Goal: Task Accomplishment & Management: Complete application form

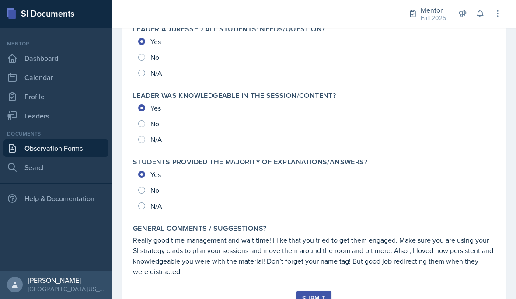
scroll to position [964, 0]
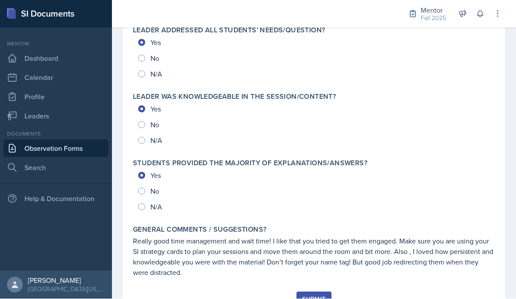
click at [315, 296] on div "Submit" at bounding box center [313, 299] width 23 height 7
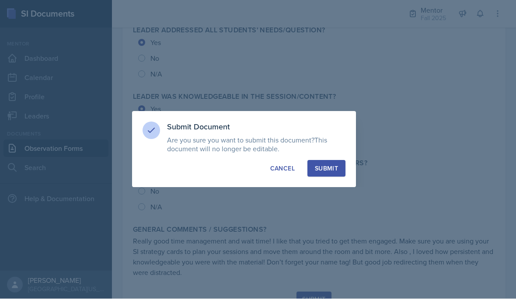
click at [332, 170] on div "Submit" at bounding box center [326, 169] width 23 height 9
radio input "true"
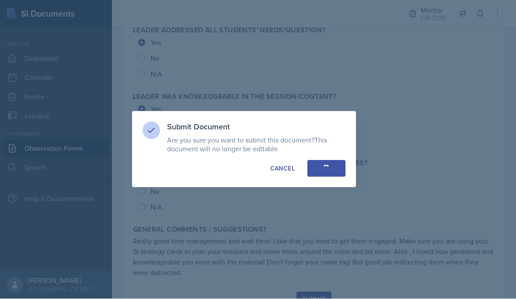
radio input "true"
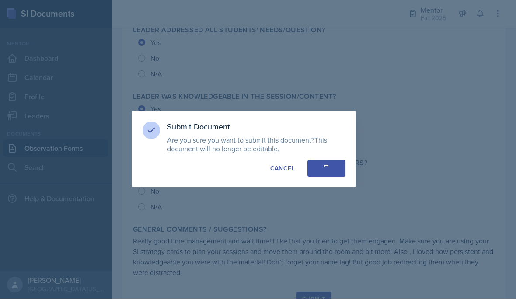
radio input "true"
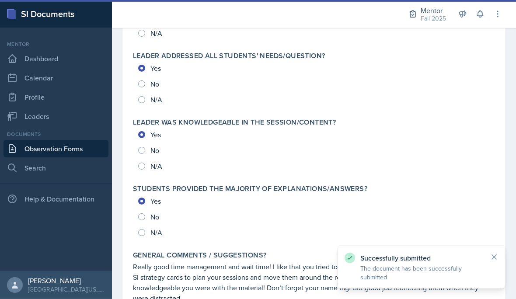
scroll to position [0, 0]
